Goal: Check status: Check status

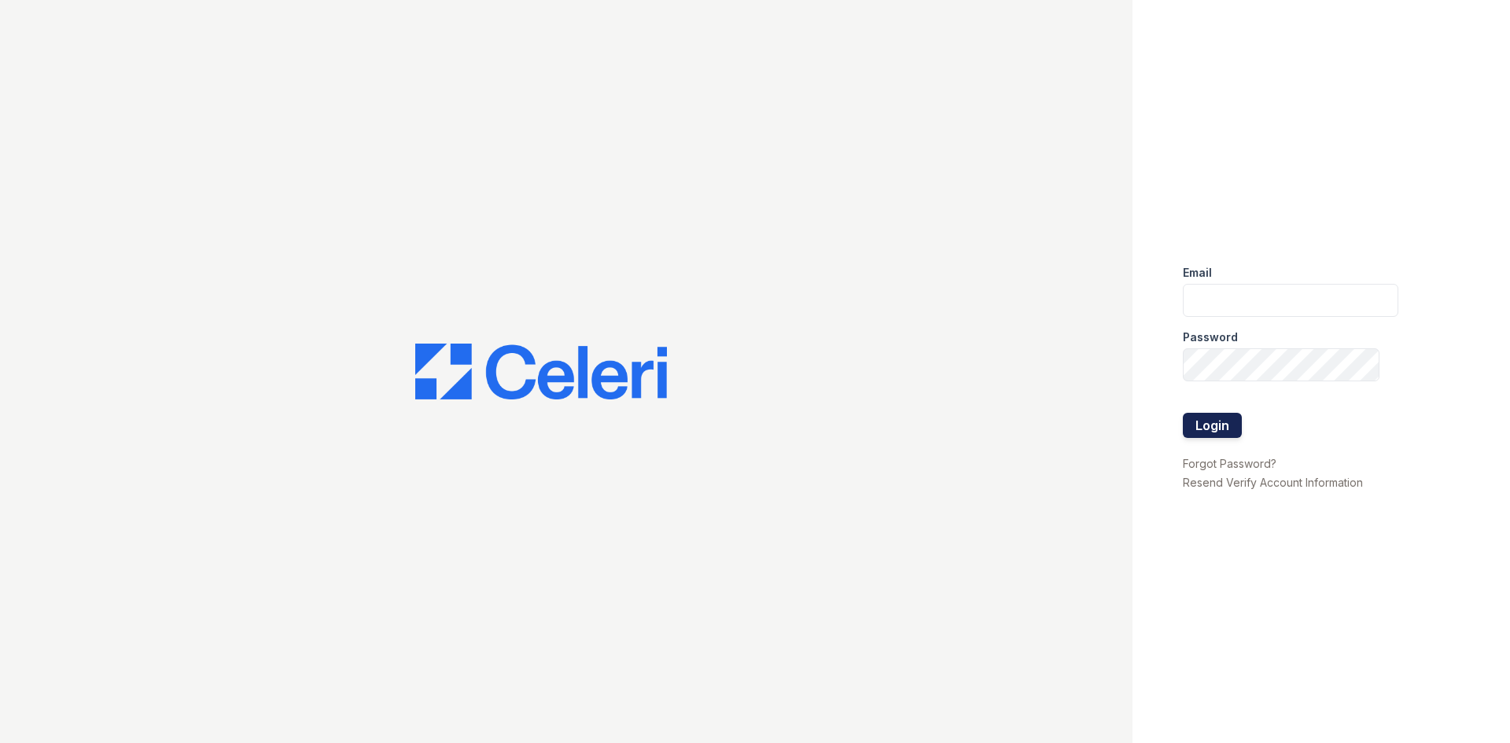
type input "[EMAIL_ADDRESS][DOMAIN_NAME]"
click at [1198, 419] on button "Login" at bounding box center [1211, 425] width 59 height 25
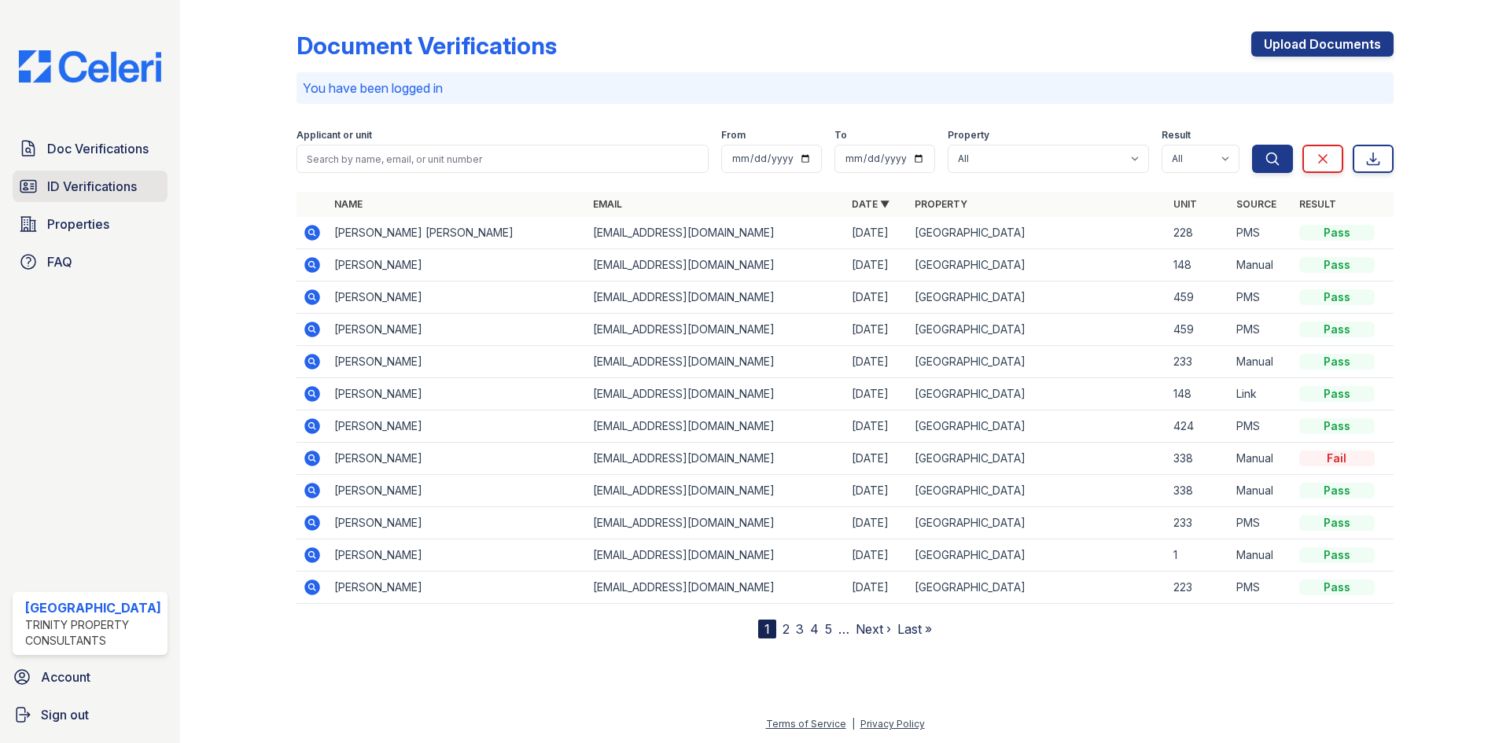
click at [101, 182] on span "ID Verifications" at bounding box center [92, 186] width 90 height 19
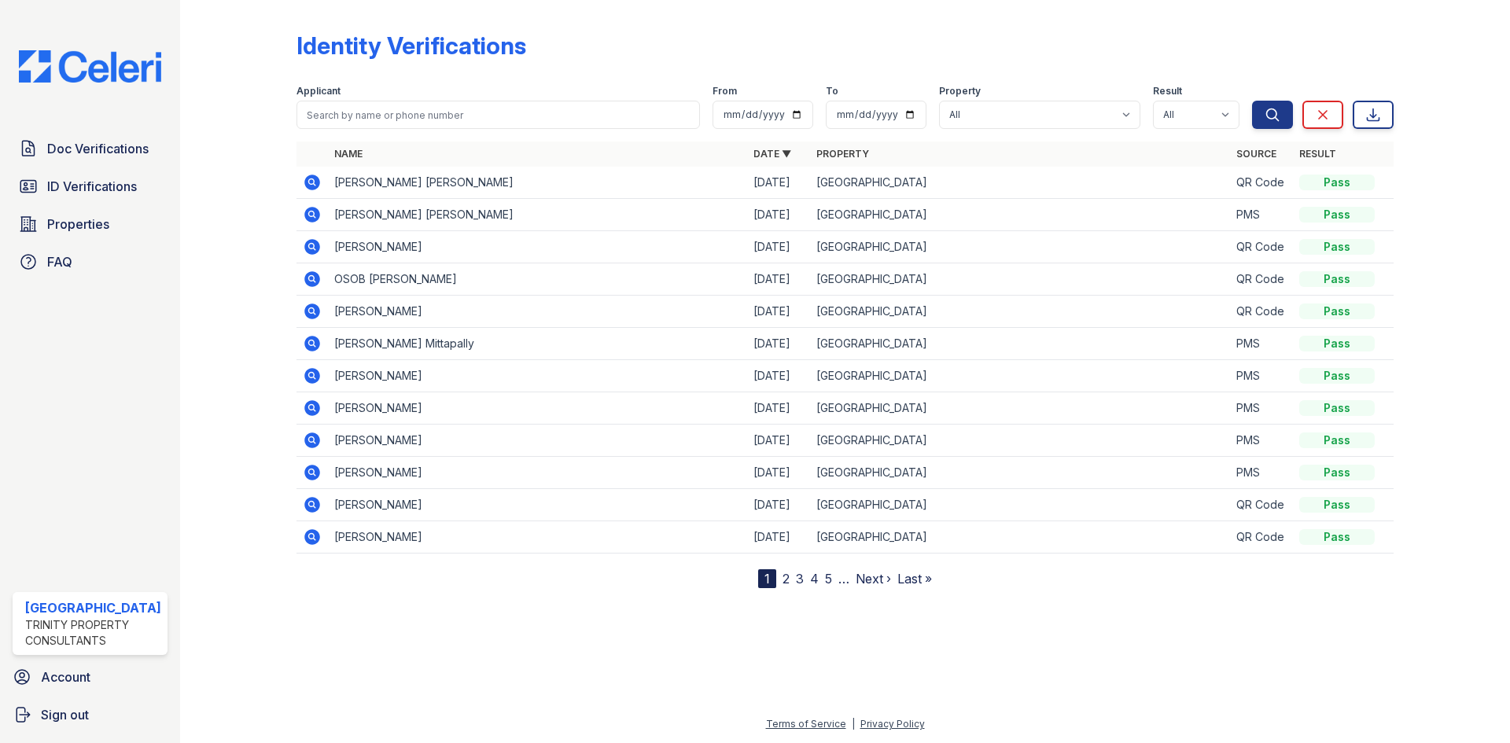
click at [314, 182] on icon at bounding box center [312, 183] width 16 height 16
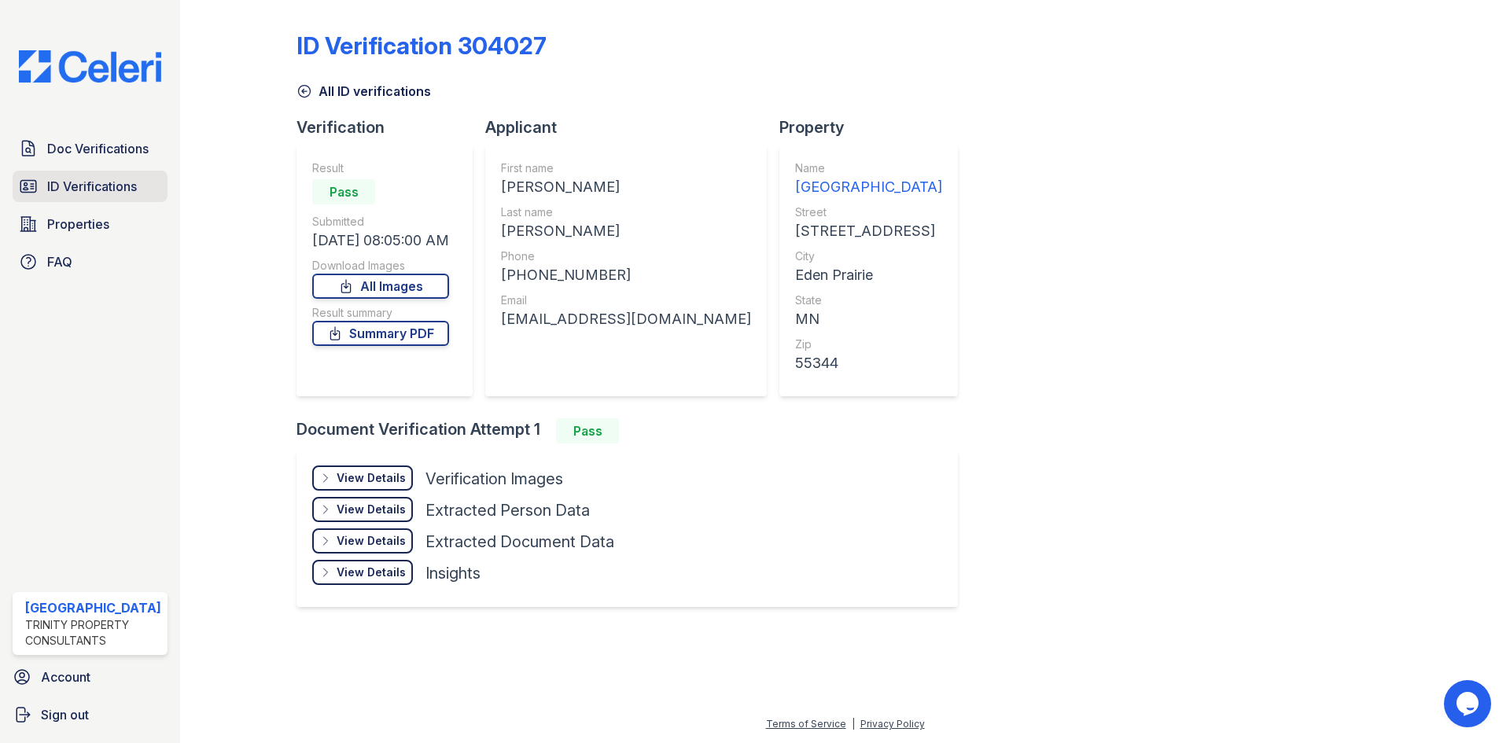
click at [138, 186] on link "ID Verifications" at bounding box center [90, 186] width 155 height 31
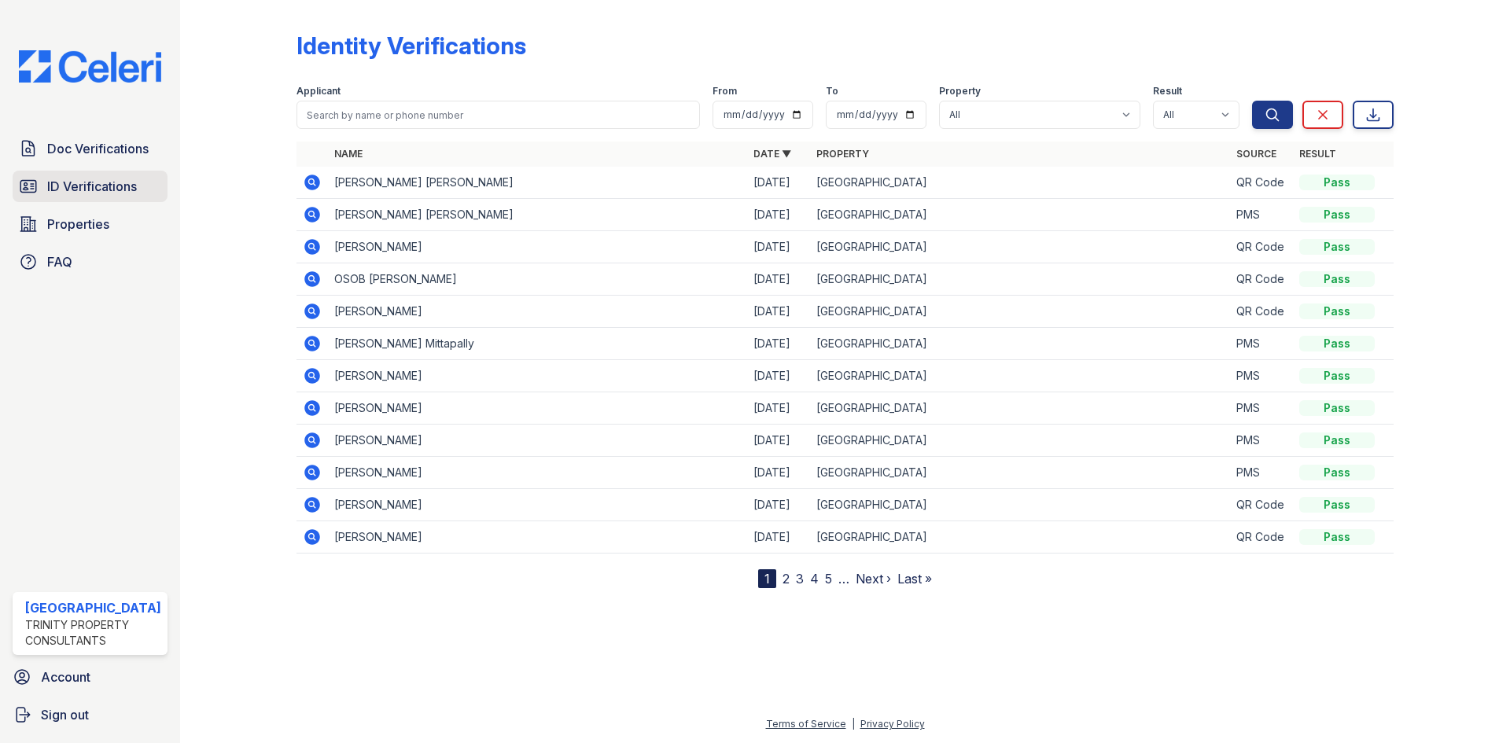
click at [83, 186] on span "ID Verifications" at bounding box center [92, 186] width 90 height 19
click at [915, 580] on link "Last »" at bounding box center [914, 579] width 35 height 16
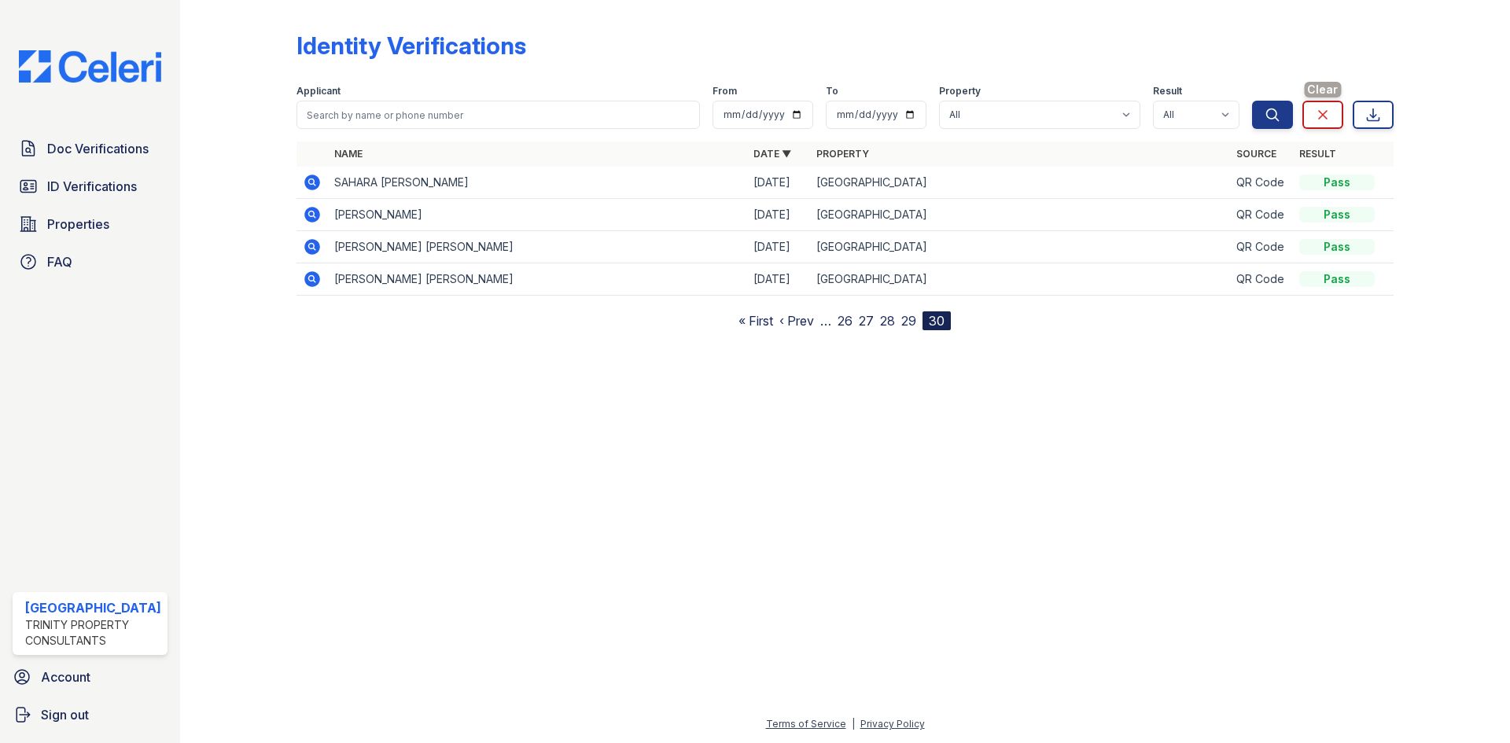
click at [1327, 121] on icon at bounding box center [1323, 115] width 16 height 16
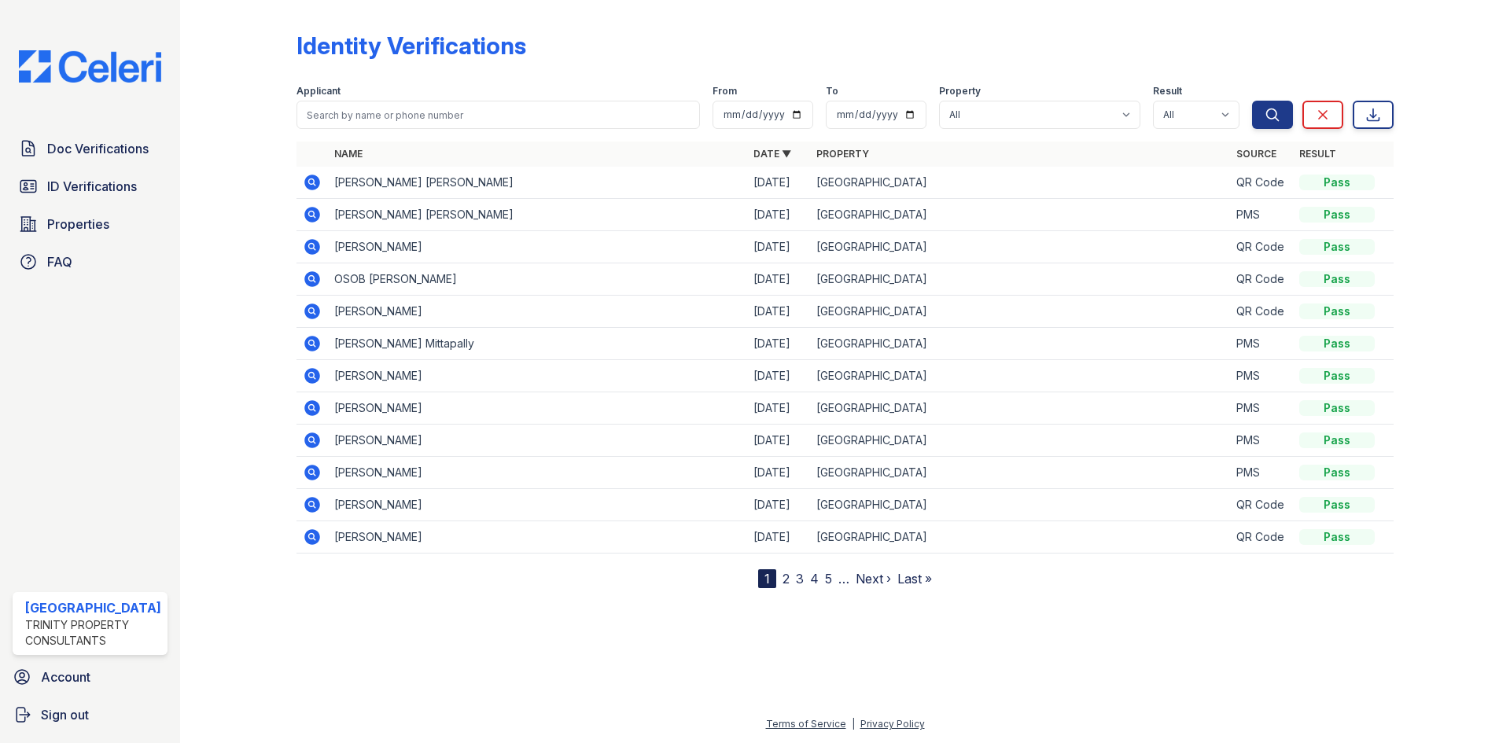
click at [912, 583] on link "Last »" at bounding box center [914, 579] width 35 height 16
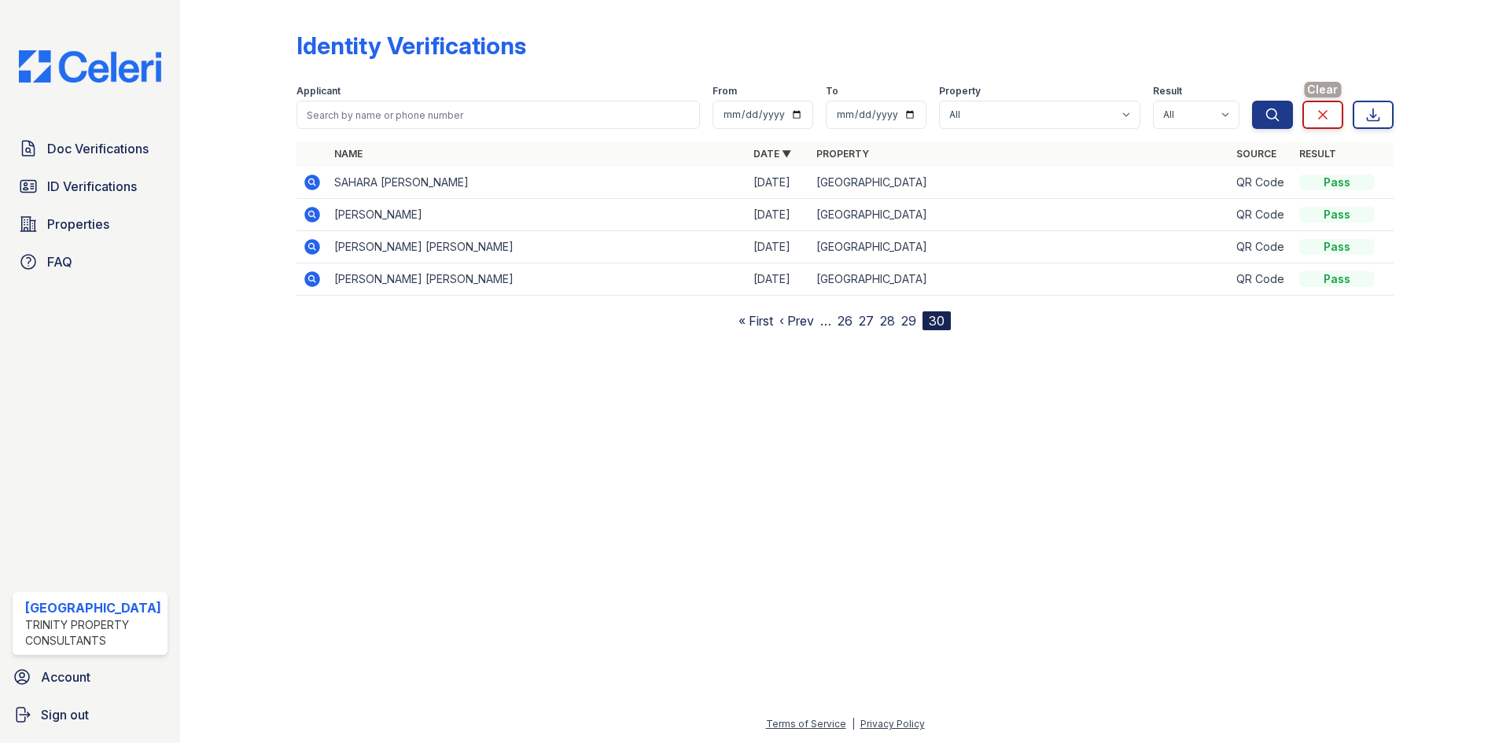
click at [1322, 122] on icon at bounding box center [1323, 115] width 16 height 16
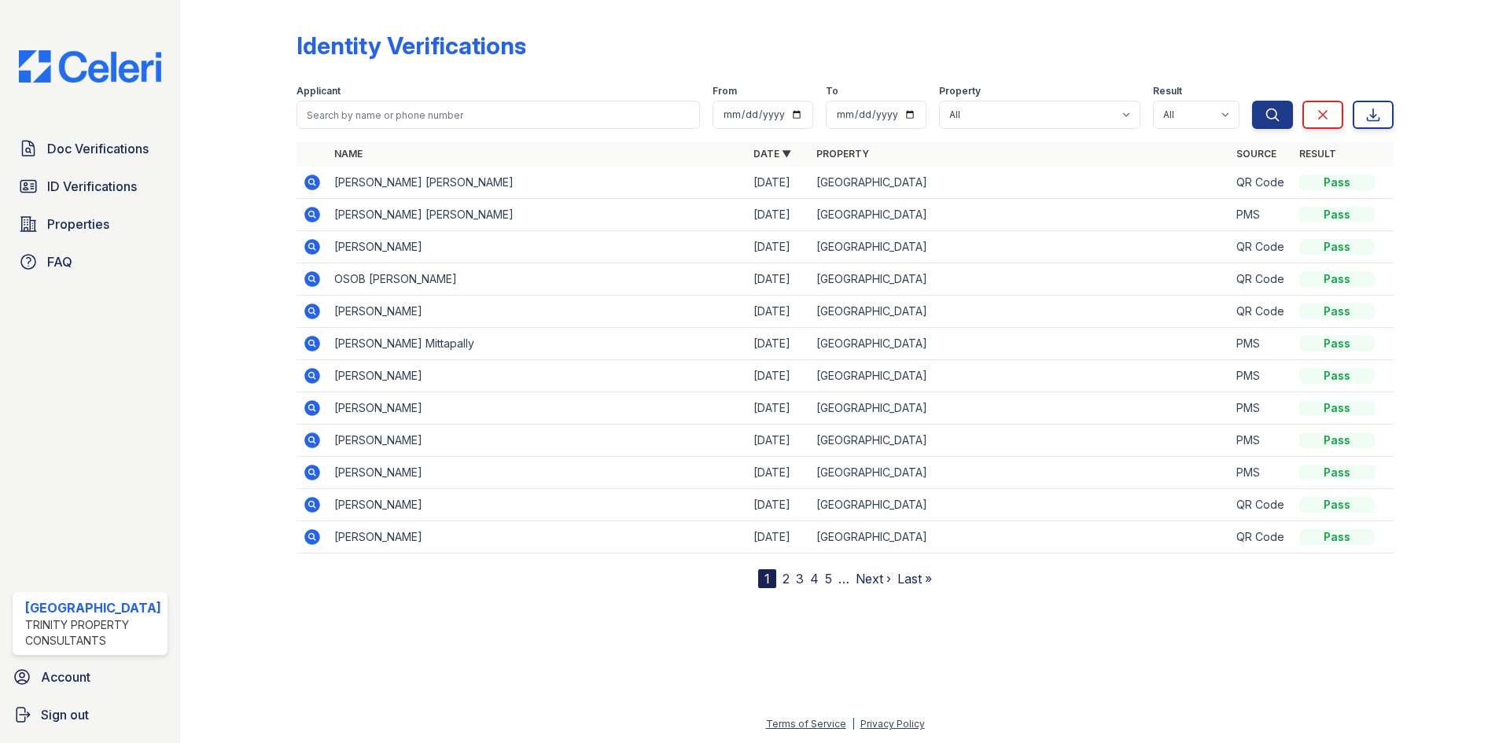
click at [921, 579] on link "Last »" at bounding box center [914, 579] width 35 height 16
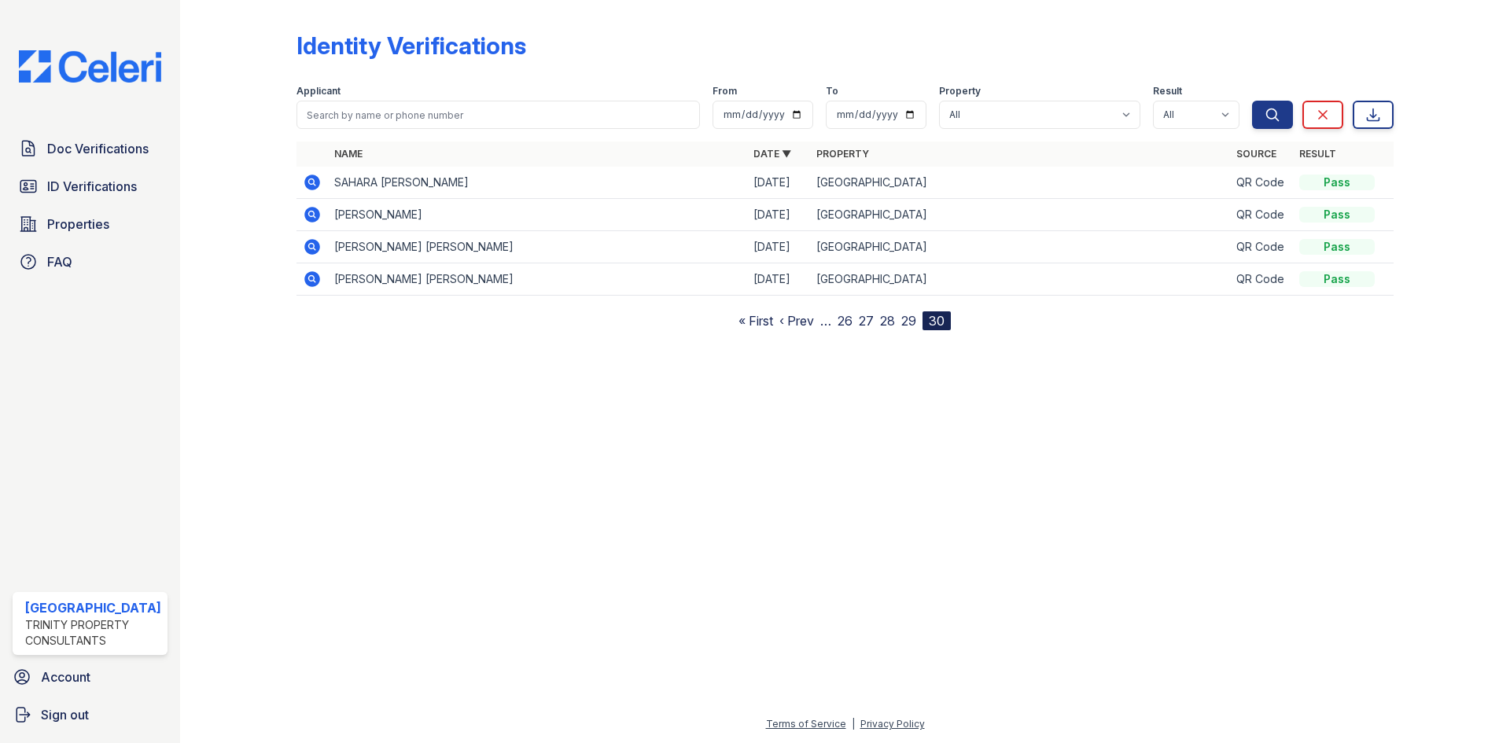
click at [904, 417] on div at bounding box center [844, 534] width 1279 height 359
click at [909, 317] on link "29" at bounding box center [908, 321] width 15 height 16
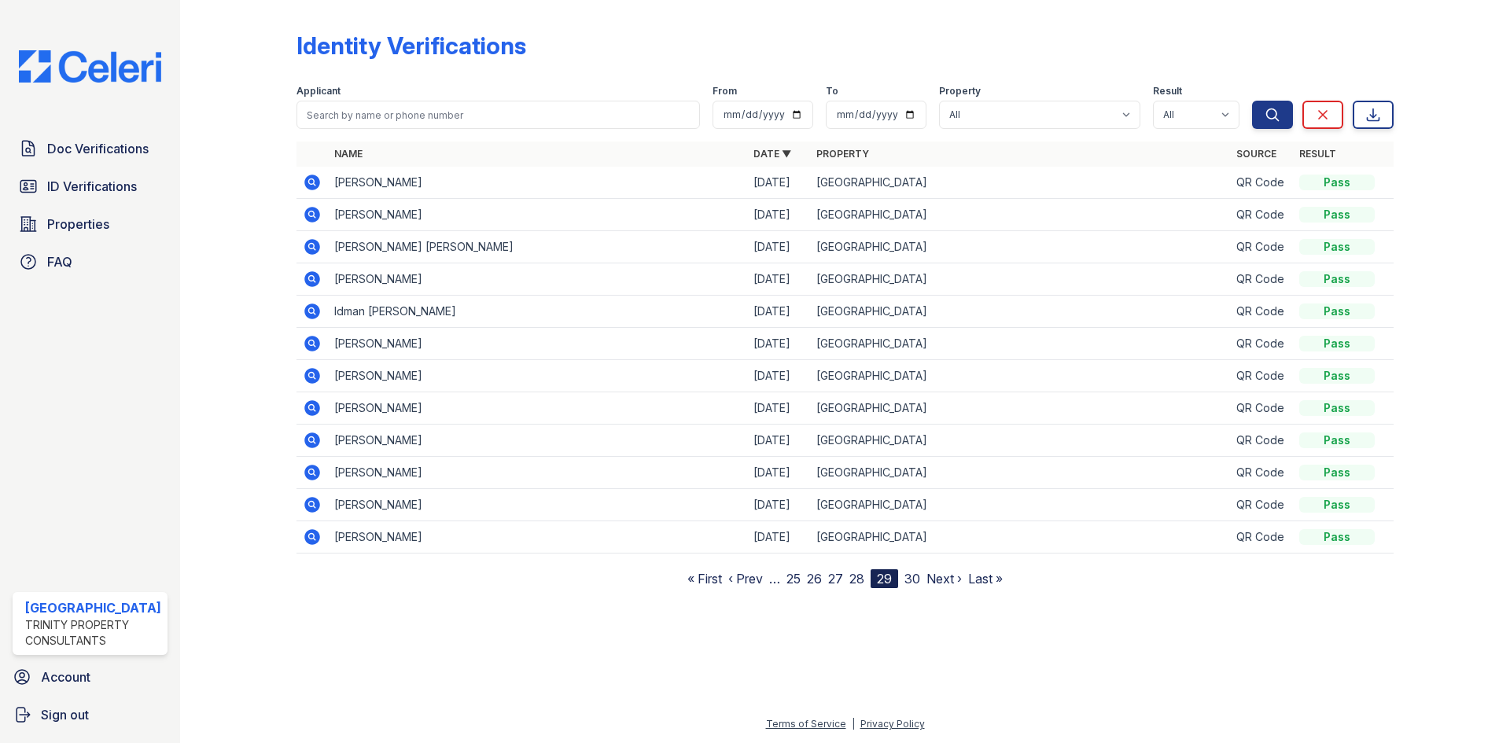
click at [984, 577] on link "Last »" at bounding box center [985, 579] width 35 height 16
